Goal: Task Accomplishment & Management: Use online tool/utility

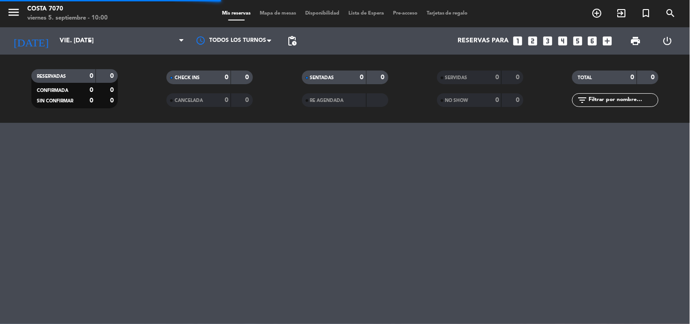
click at [280, 11] on span "Mapa de mesas" at bounding box center [277, 13] width 45 height 5
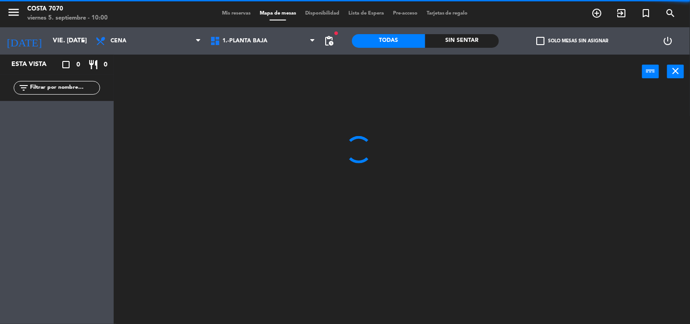
click at [80, 81] on div "filter_list" at bounding box center [57, 88] width 86 height 14
click at [84, 84] on input "text" at bounding box center [64, 88] width 70 height 10
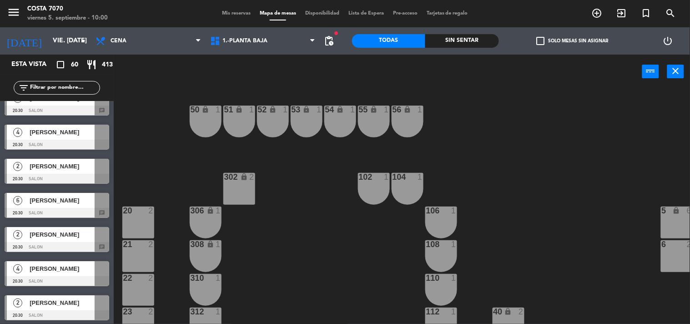
scroll to position [252, 0]
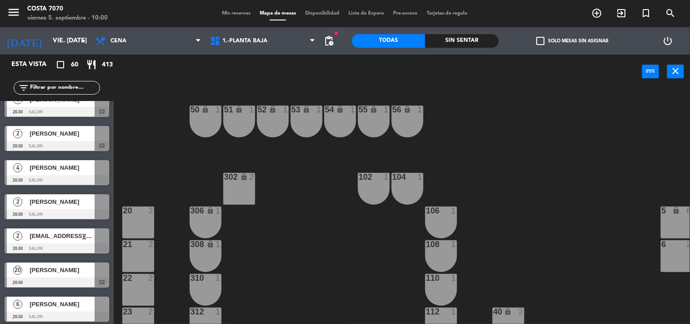
click at [49, 265] on div "20 [PERSON_NAME] 20:30 chat" at bounding box center [57, 275] width 114 height 34
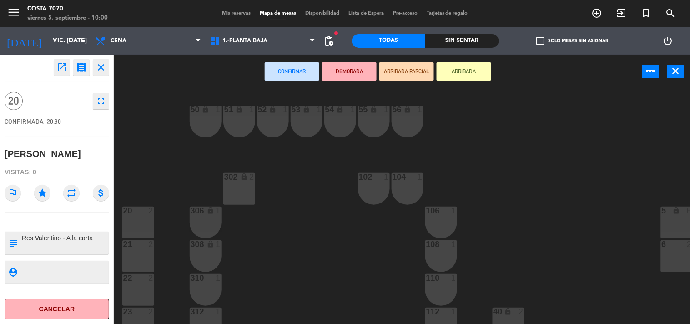
click at [247, 179] on div "2" at bounding box center [253, 177] width 15 height 9
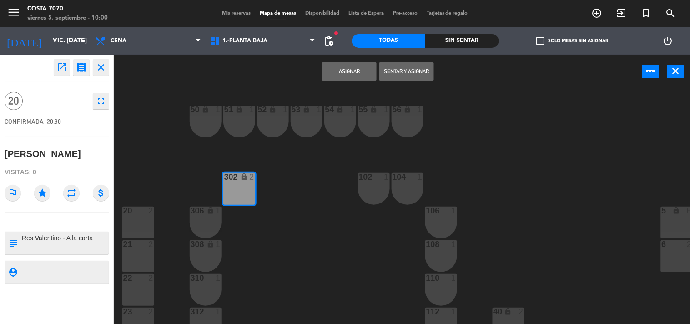
click at [345, 73] on button "Asignar" at bounding box center [349, 71] width 55 height 18
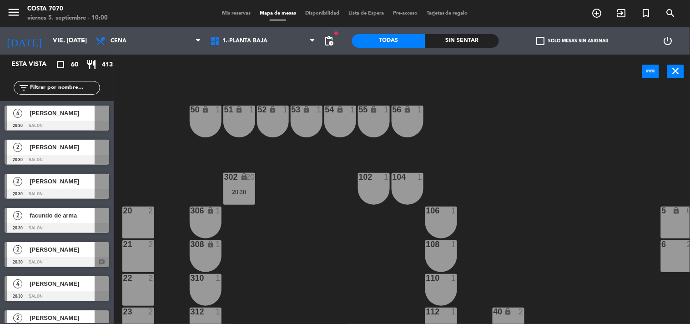
scroll to position [0, 0]
click at [311, 177] on div "50 lock 1 51 lock 1 52 lock 1 53 lock 1 54 lock 1 55 lock 1 56 lock 1 80 2 1 lo…" at bounding box center [405, 206] width 569 height 235
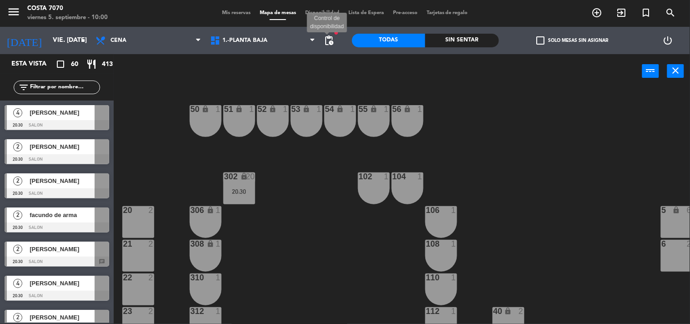
click at [333, 35] on span "pending_actions" at bounding box center [329, 40] width 11 height 11
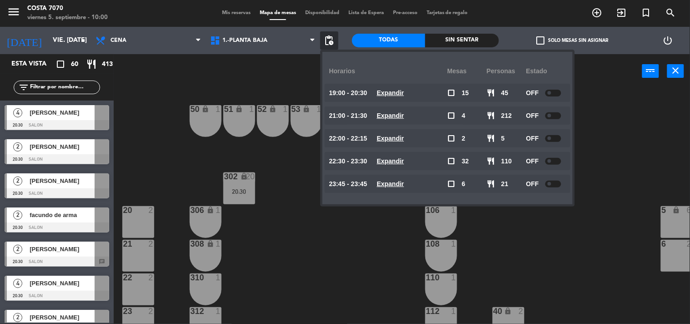
click at [56, 87] on input "text" at bounding box center [64, 87] width 70 height 10
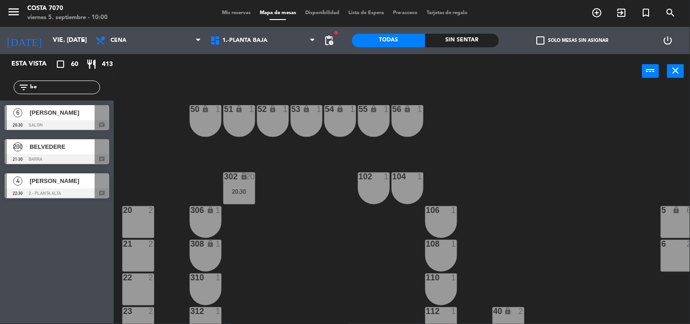
type input "be"
click at [26, 153] on div "200 BELVEDERE 21:30 BARRA chat" at bounding box center [57, 152] width 114 height 34
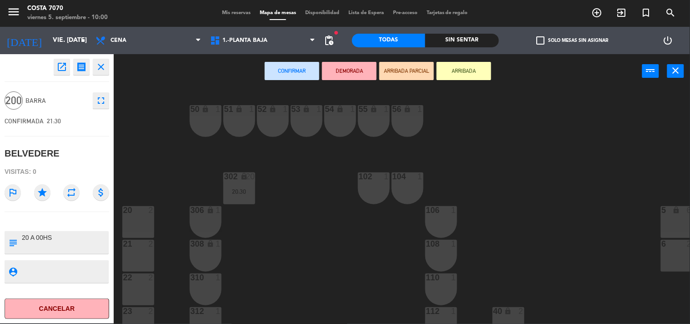
click at [370, 183] on div "102 1" at bounding box center [374, 188] width 32 height 32
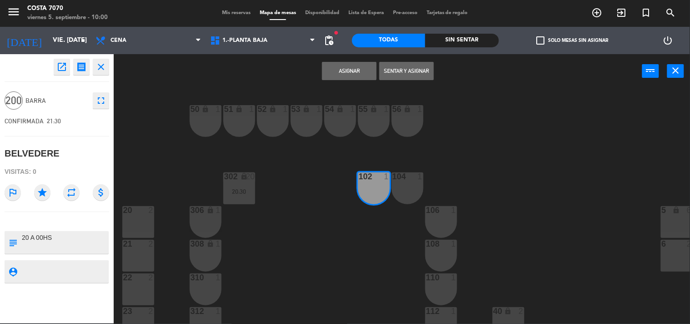
click at [348, 73] on button "Asignar" at bounding box center [349, 71] width 55 height 18
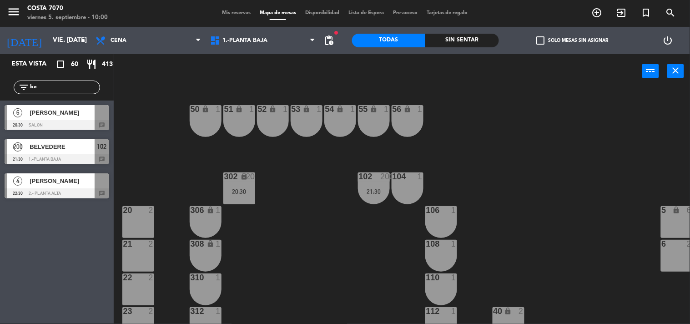
click at [277, 215] on div "50 lock 1 51 lock 1 52 lock 1 53 lock 1 54 lock 1 55 lock 1 56 lock 1 80 2 1 lo…" at bounding box center [405, 206] width 569 height 235
